Goal: Task Accomplishment & Management: Complete application form

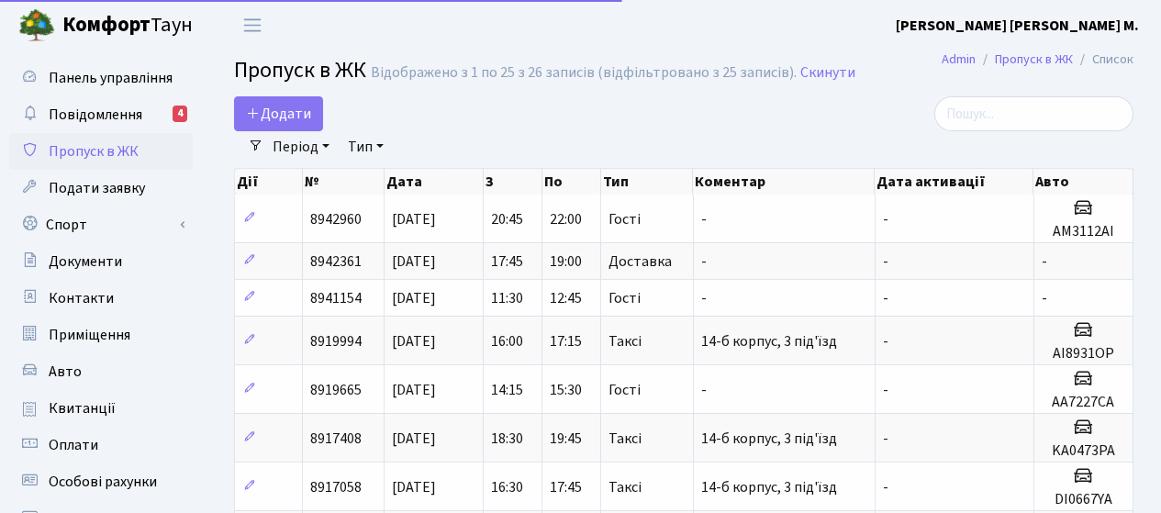
select select "25"
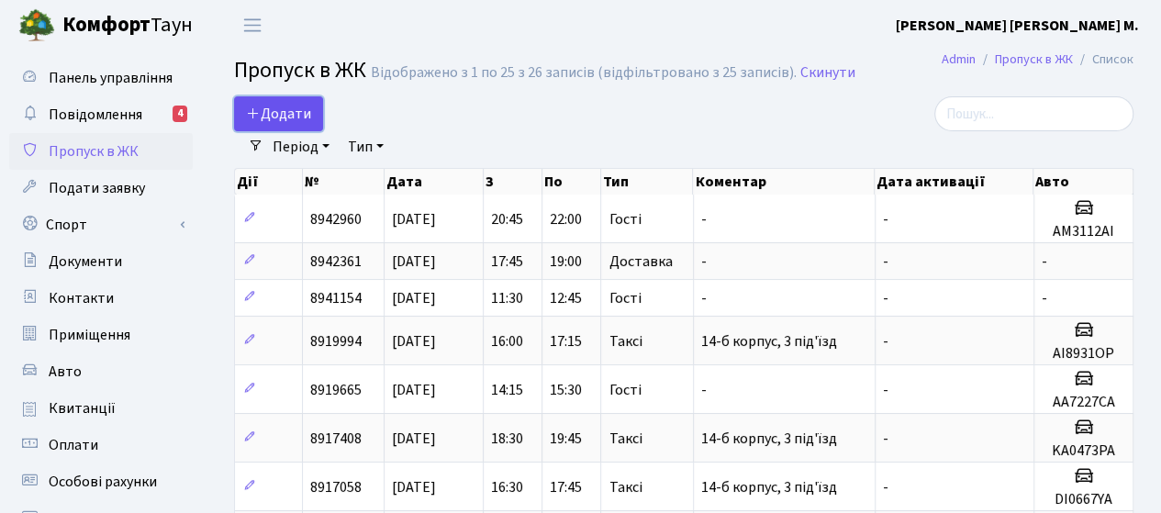
click at [273, 109] on span "Додати" at bounding box center [278, 114] width 65 height 20
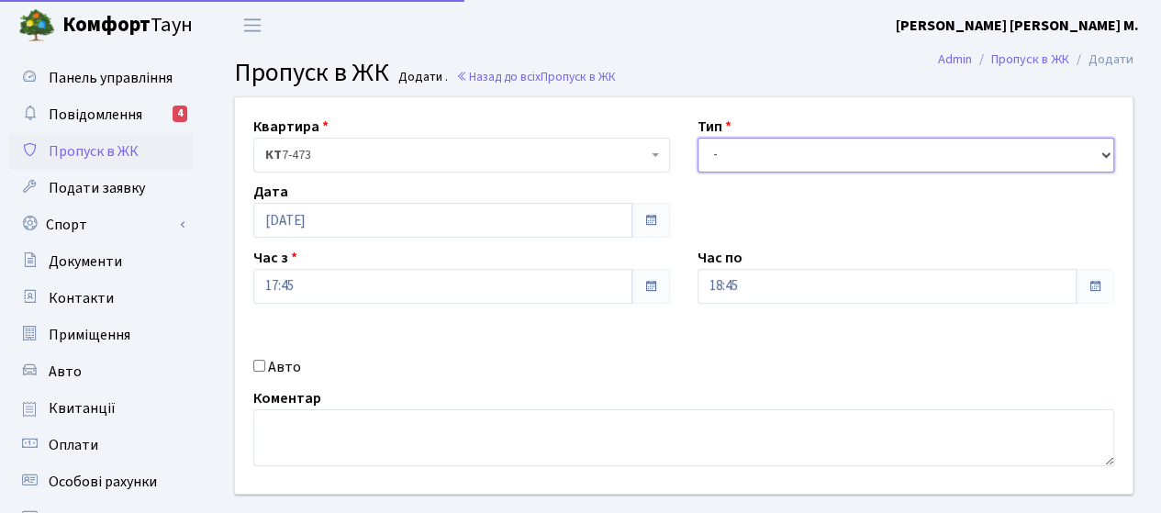
click at [734, 148] on select "- Доставка Таксі Гості Сервіс" at bounding box center [905, 155] width 417 height 35
select select "3"
click at [697, 138] on select "- Доставка Таксі Гості Сервіс" at bounding box center [905, 155] width 417 height 35
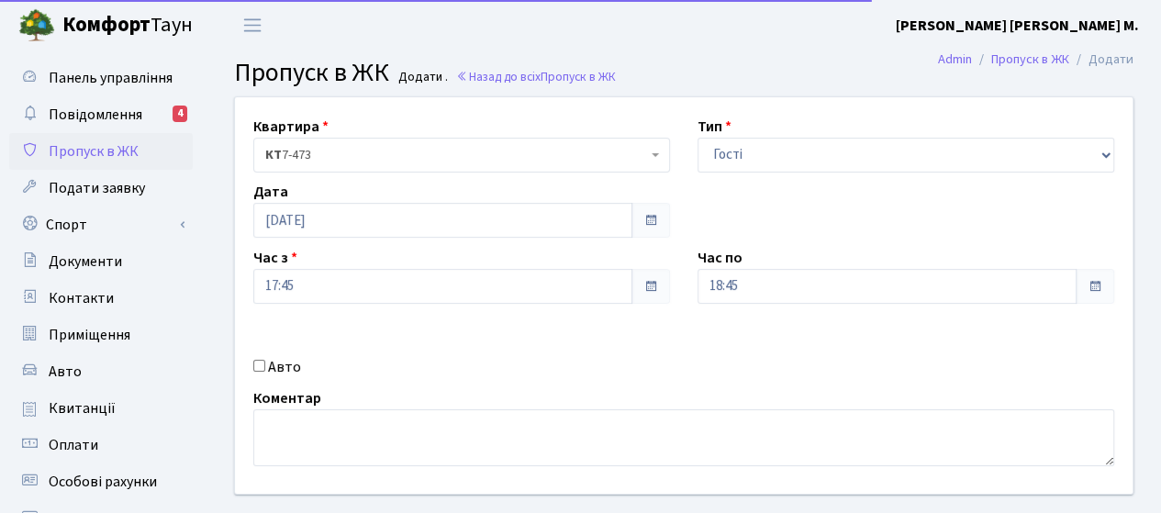
click at [261, 368] on input "Авто" at bounding box center [259, 366] width 12 height 12
checkbox input "true"
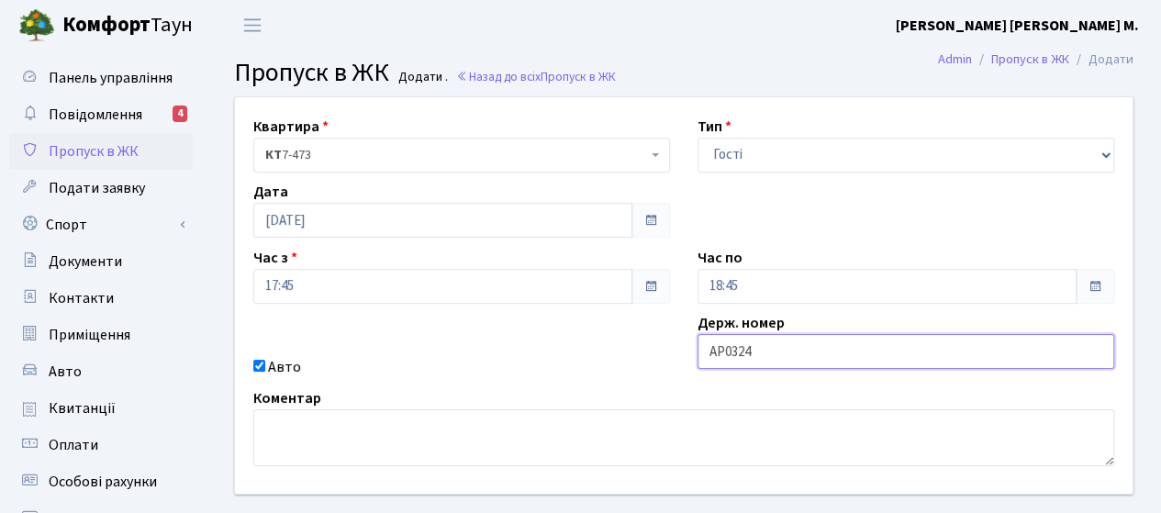
type input "АР0324"
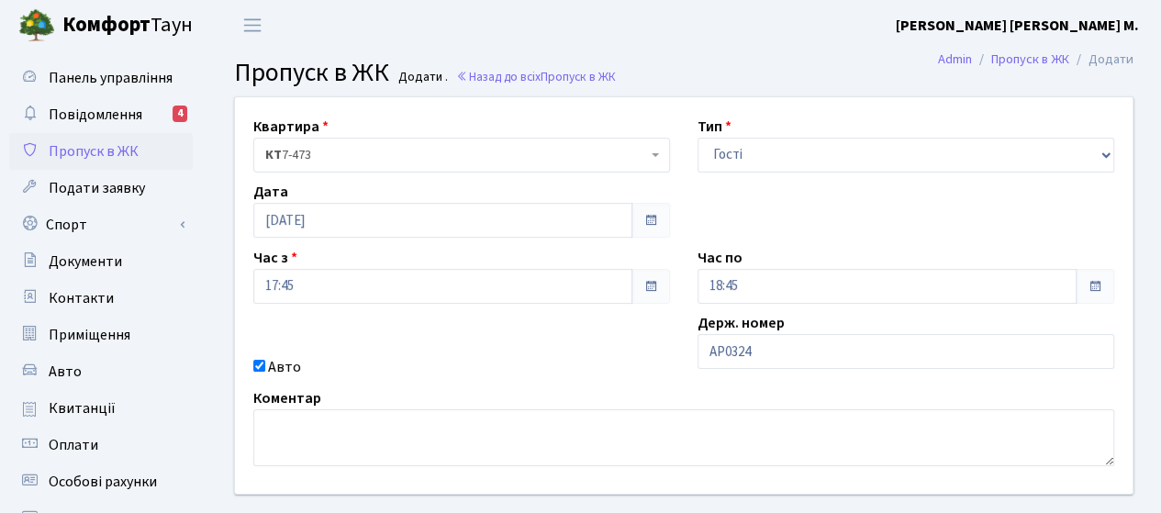
click at [88, 149] on span "Пропуск в ЖК" at bounding box center [94, 151] width 90 height 20
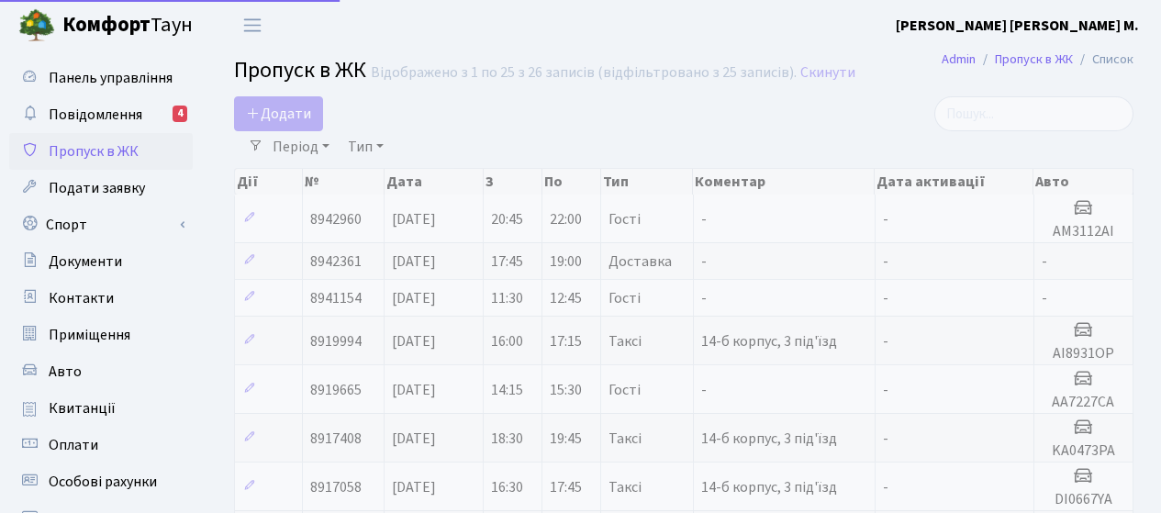
select select "25"
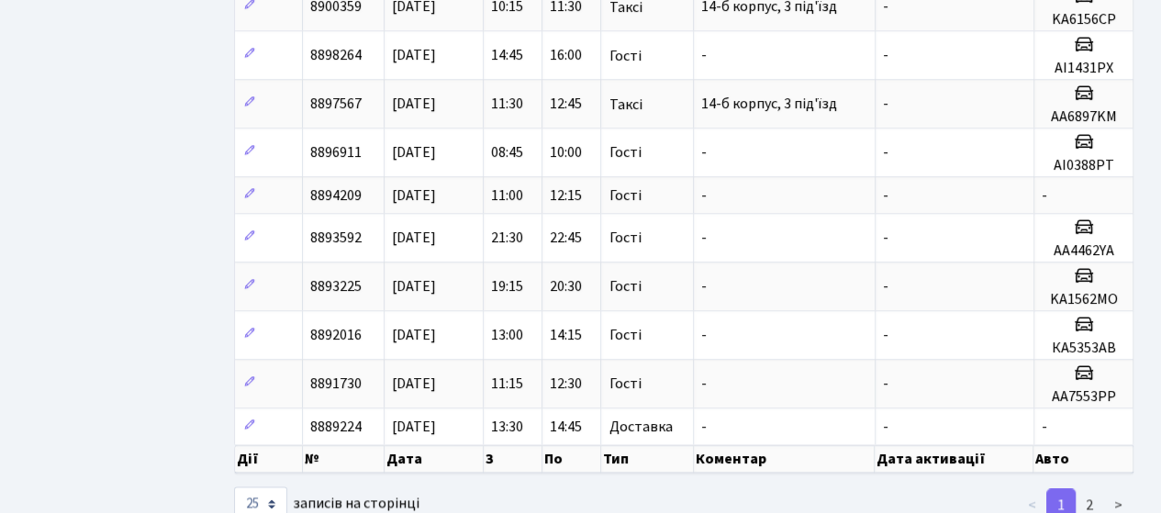
scroll to position [962, 0]
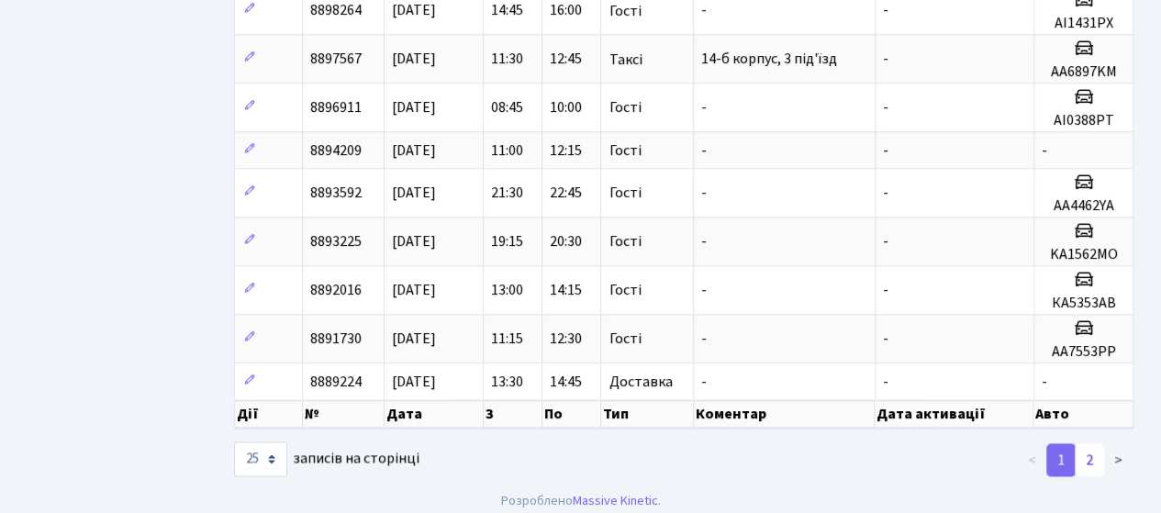
click at [1084, 445] on link "2" at bounding box center [1088, 459] width 29 height 33
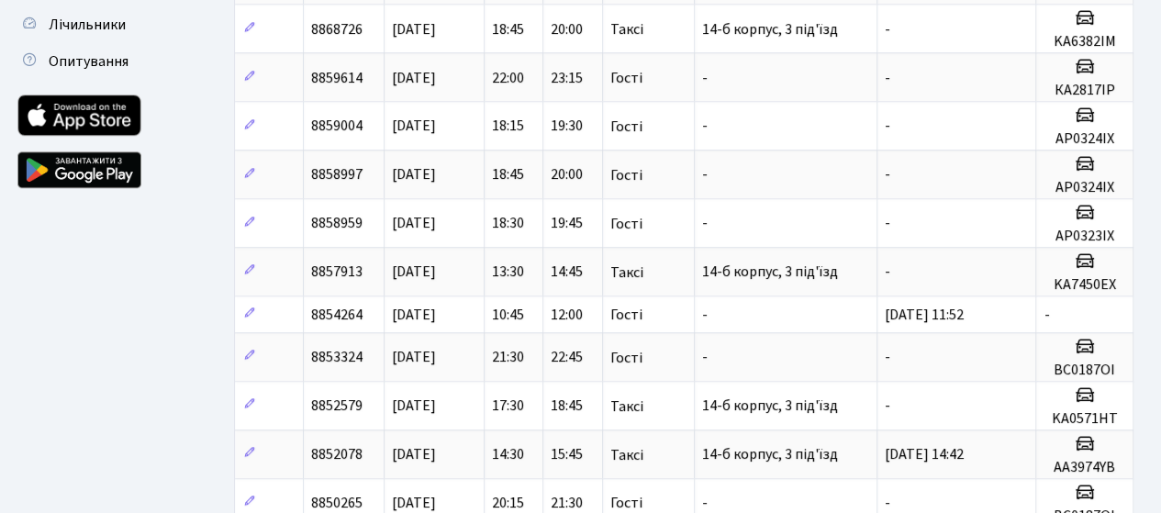
scroll to position [504, 0]
